Goal: Transaction & Acquisition: Purchase product/service

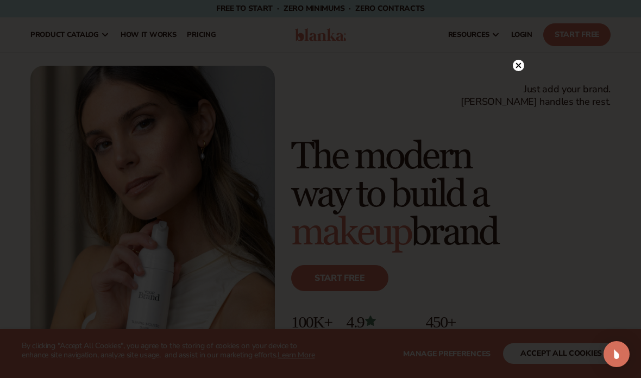
click at [517, 79] on div at bounding box center [320, 189] width 641 height 378
click at [523, 69] on icon at bounding box center [517, 65] width 11 height 11
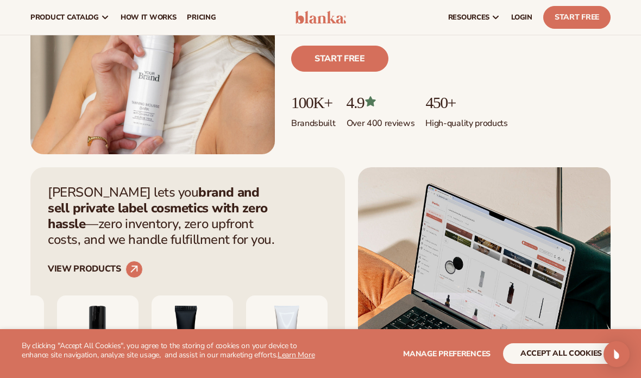
scroll to position [203, 0]
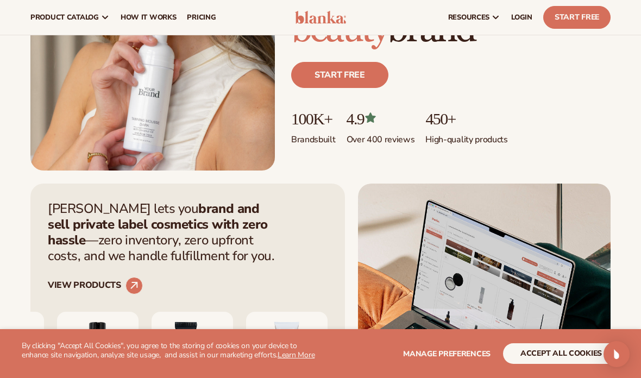
click at [198, 17] on span "pricing" at bounding box center [201, 17] width 29 height 9
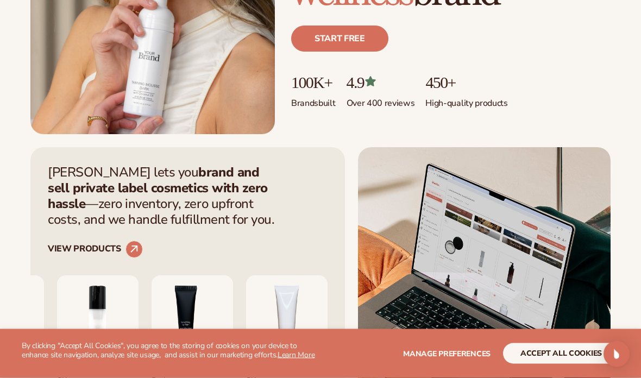
scroll to position [239, 0]
click at [80, 245] on link "VIEW PRODUCTS" at bounding box center [95, 248] width 95 height 17
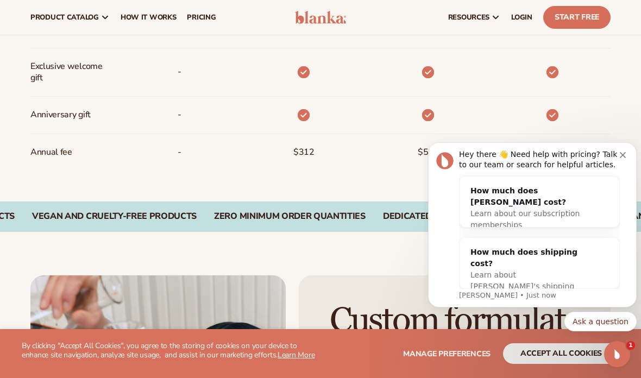
scroll to position [889, 0]
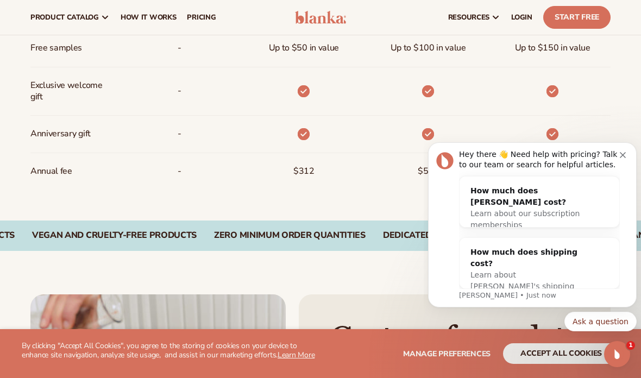
click at [625, 150] on button "Dismiss notification" at bounding box center [623, 153] width 9 height 9
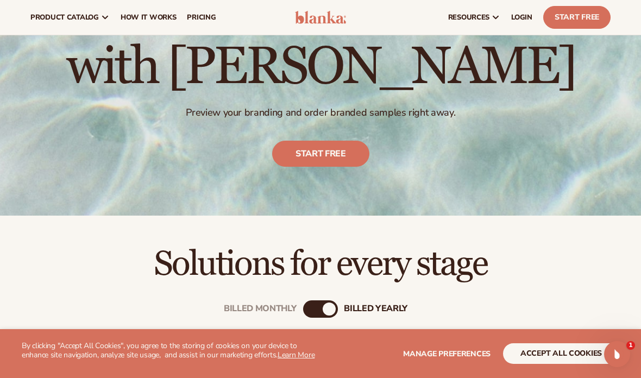
scroll to position [0, 0]
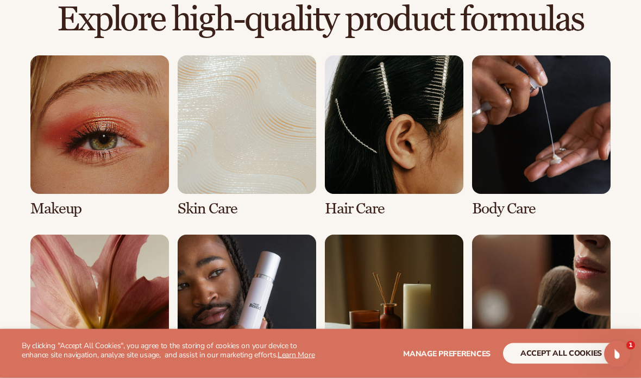
scroll to position [752, 0]
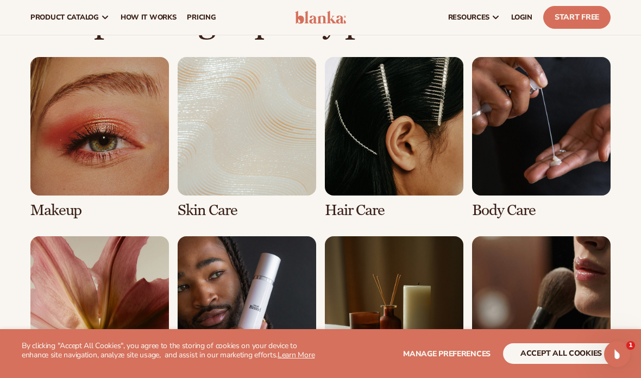
click at [212, 335] on link "6 / 8" at bounding box center [246, 317] width 138 height 162
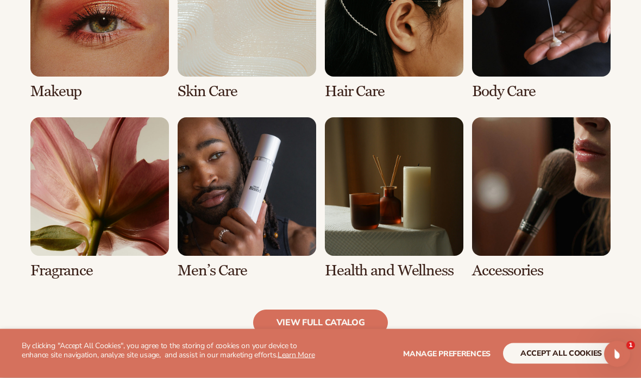
scroll to position [886, 0]
click at [560, 230] on link "8 / 8" at bounding box center [541, 198] width 138 height 162
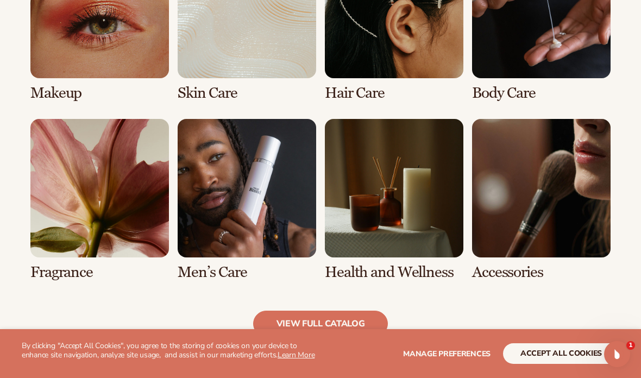
scroll to position [870, 0]
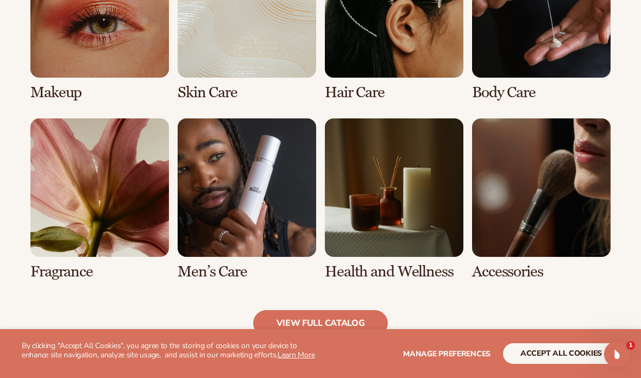
click at [353, 315] on link "view full catalog" at bounding box center [320, 323] width 135 height 26
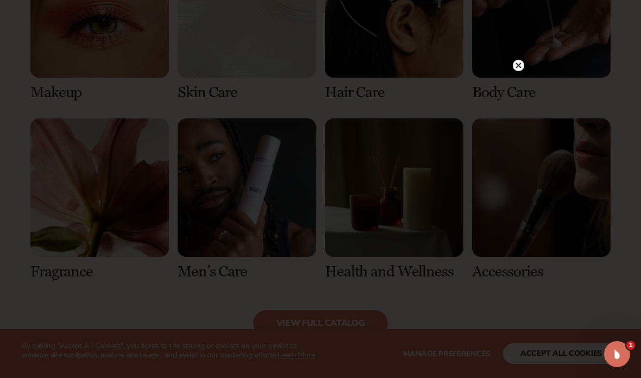
click at [518, 71] on circle at bounding box center [517, 65] width 11 height 11
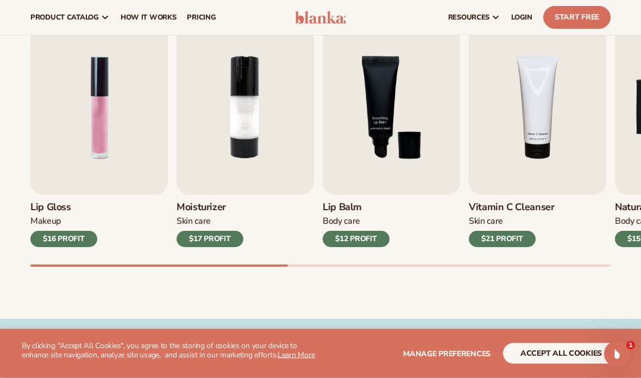
scroll to position [354, 0]
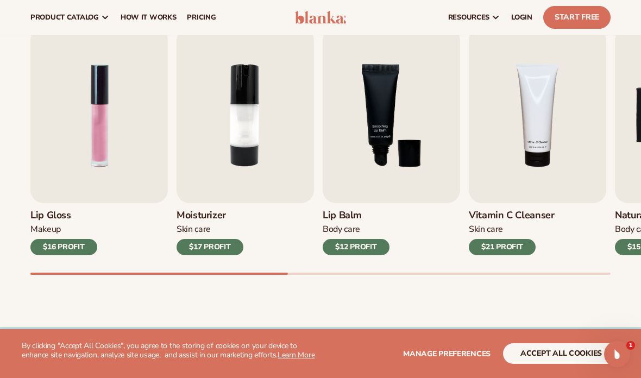
click at [58, 175] on img "1 / 9" at bounding box center [98, 115] width 137 height 175
click at [72, 250] on div "$16 PROFIT" at bounding box center [63, 247] width 67 height 16
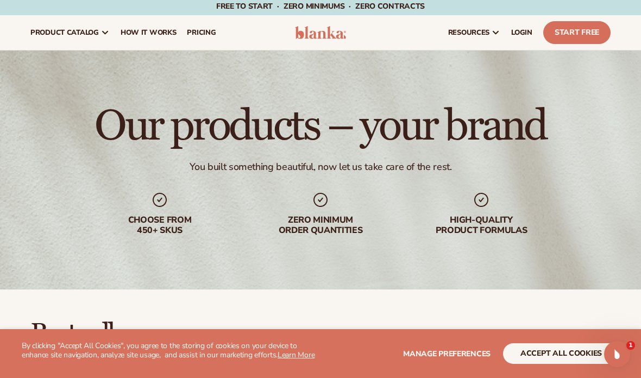
scroll to position [0, 0]
